Goal: Navigation & Orientation: Find specific page/section

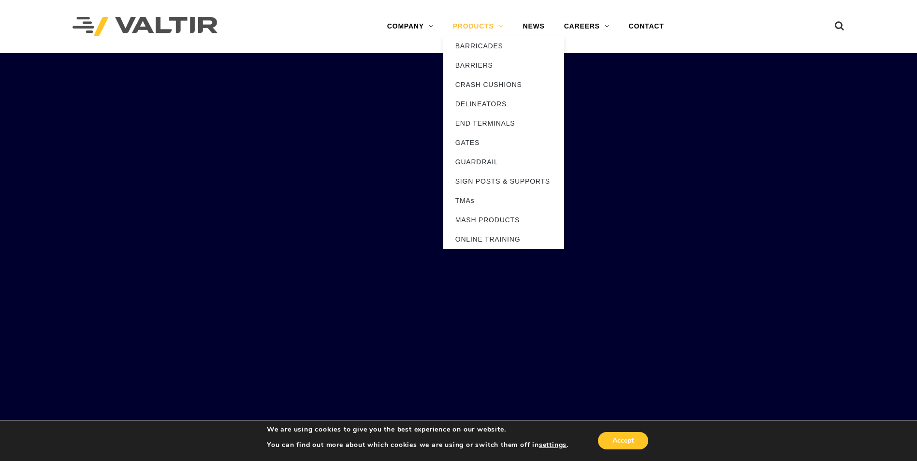
click at [486, 27] on link "PRODUCTS" at bounding box center [478, 26] width 70 height 19
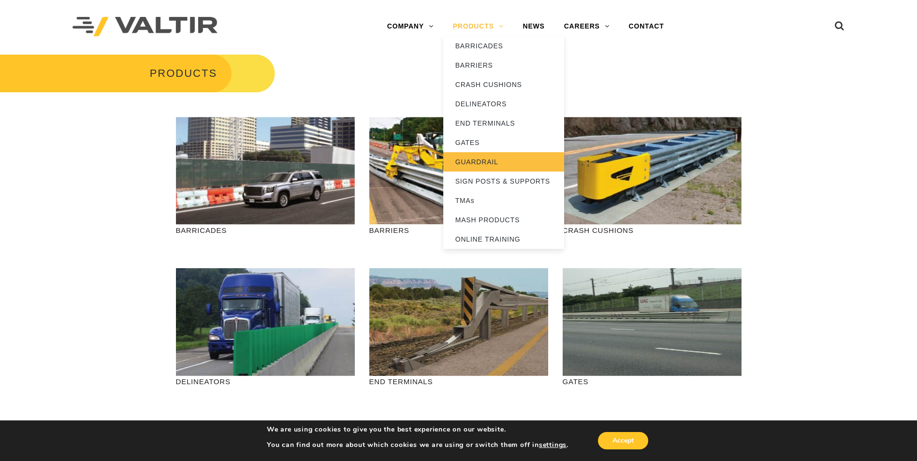
click at [477, 161] on link "GUARDRAIL" at bounding box center [503, 161] width 121 height 19
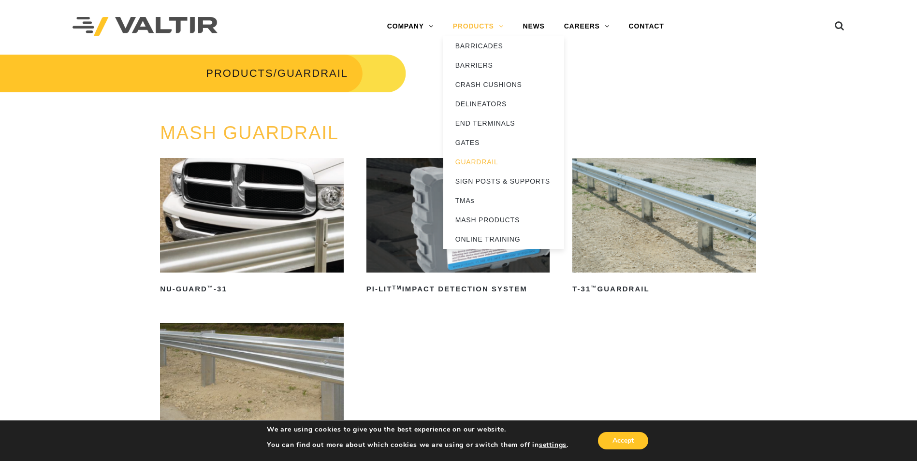
click at [481, 25] on link "PRODUCTS" at bounding box center [478, 26] width 70 height 19
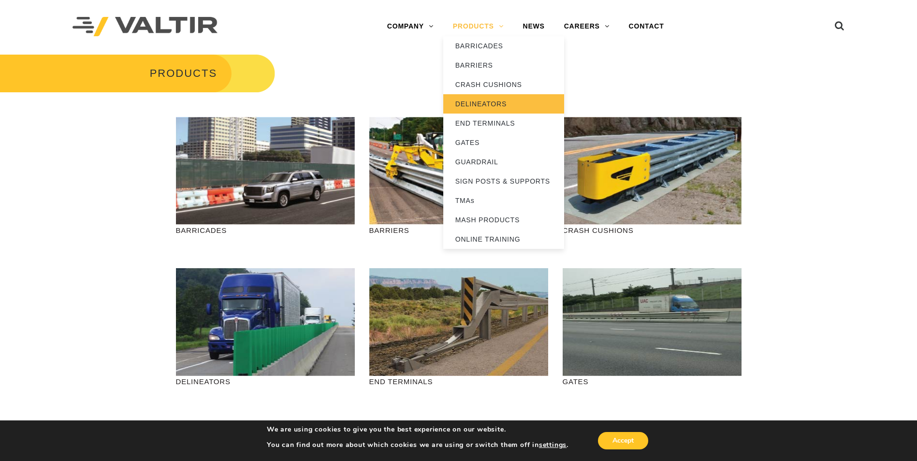
click at [468, 101] on link "DELINEATORS" at bounding box center [503, 103] width 121 height 19
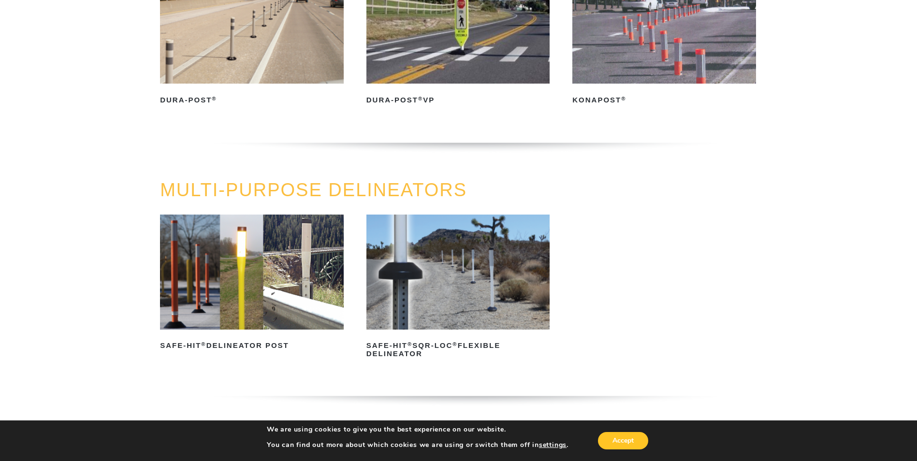
scroll to position [193, 0]
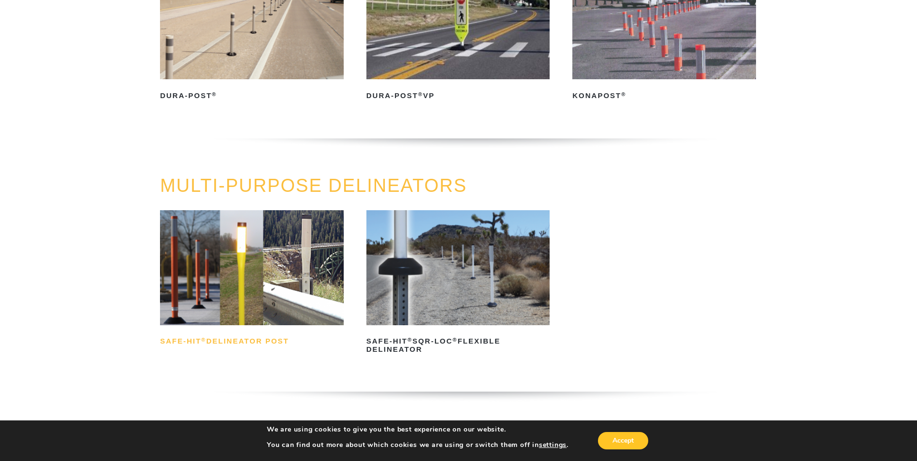
click at [251, 342] on h2 "Safe-Hit ® Delineator Post" at bounding box center [252, 341] width 184 height 15
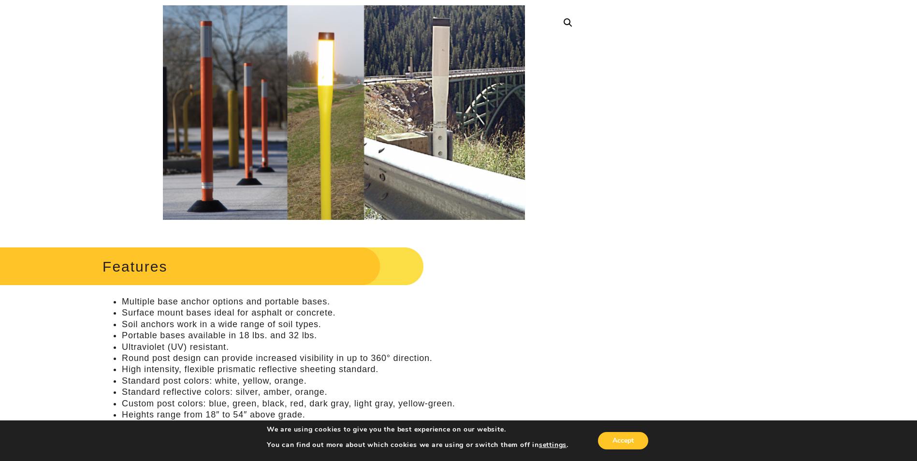
scroll to position [145, 0]
